Goal: Check status: Check status

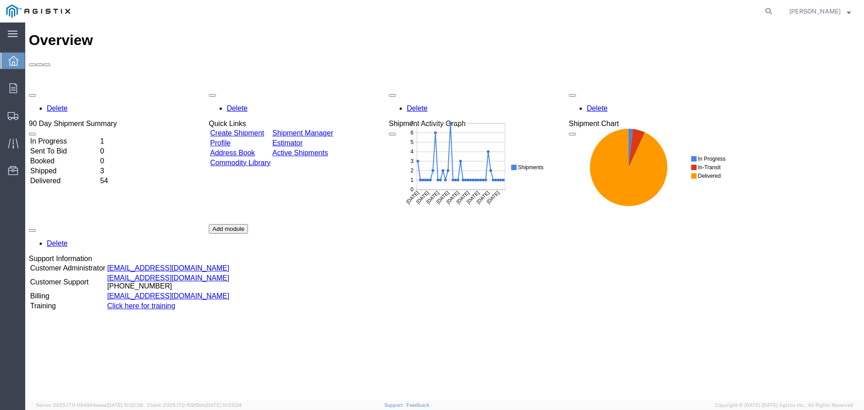
click at [86, 137] on td "In Progress" at bounding box center [64, 141] width 69 height 9
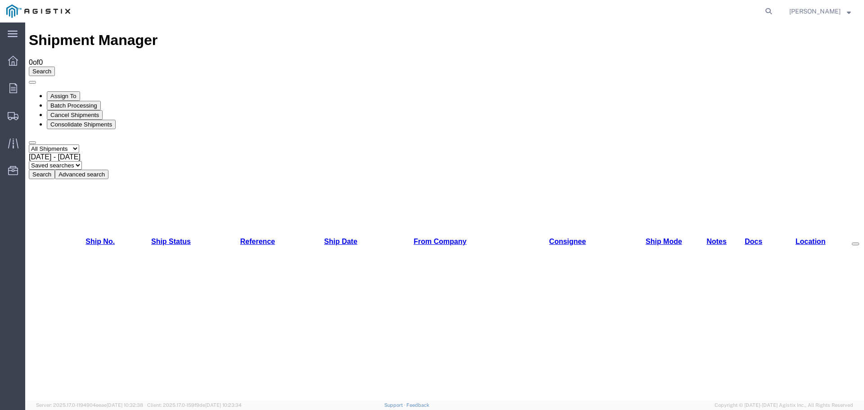
click at [55, 170] on button "Search" at bounding box center [42, 174] width 26 height 9
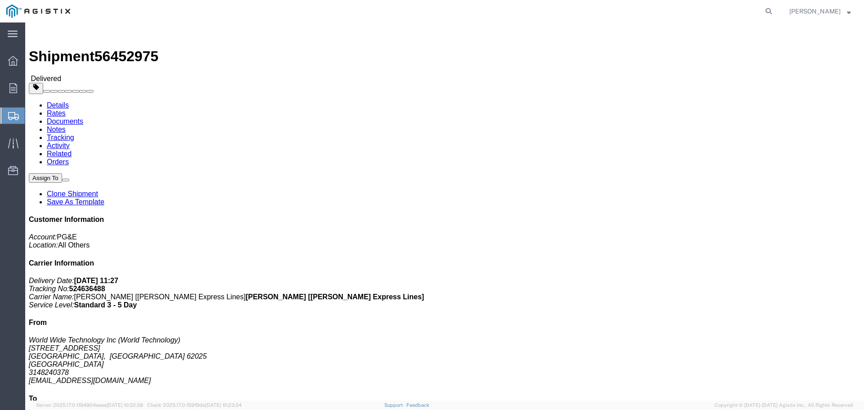
click b "[PERSON_NAME] [[PERSON_NAME] Express Lines]"
copy b "[PERSON_NAME]"
click b "524636488"
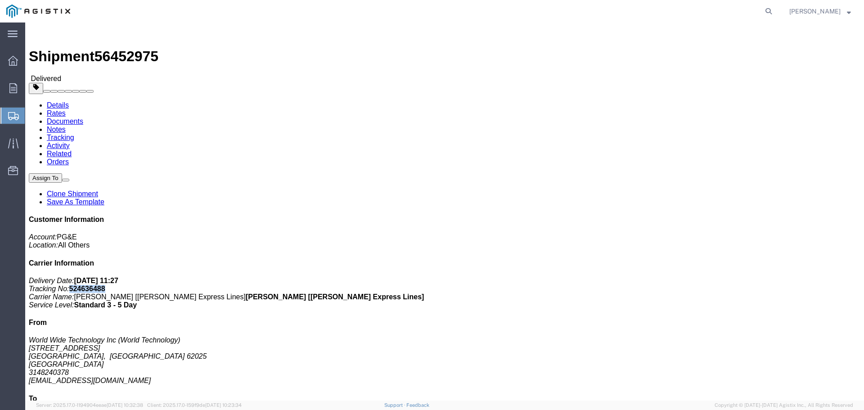
copy b "524636488"
